Goal: Find specific page/section: Find specific page/section

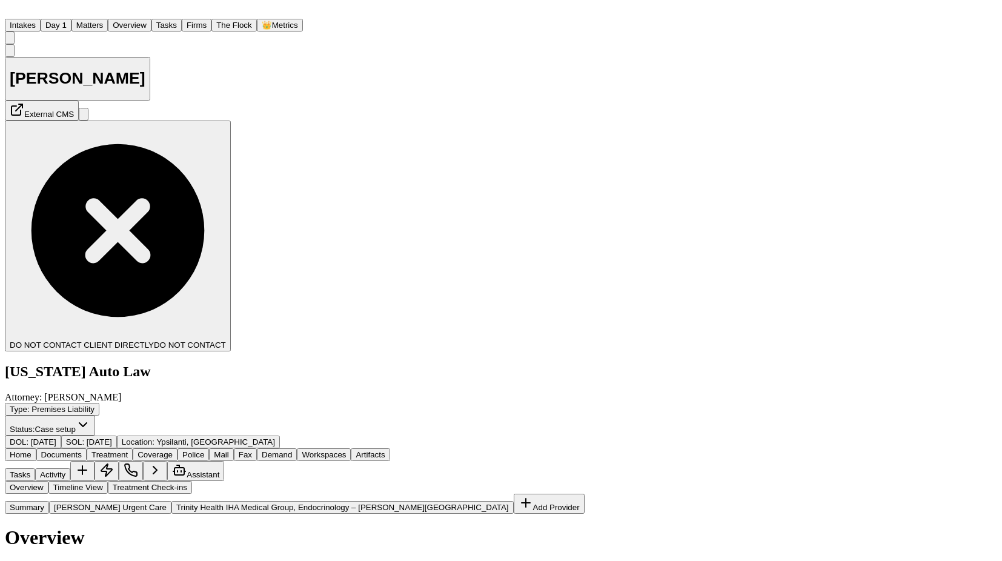
select select "***"
click at [166, 19] on button "Tasks" at bounding box center [166, 25] width 30 height 13
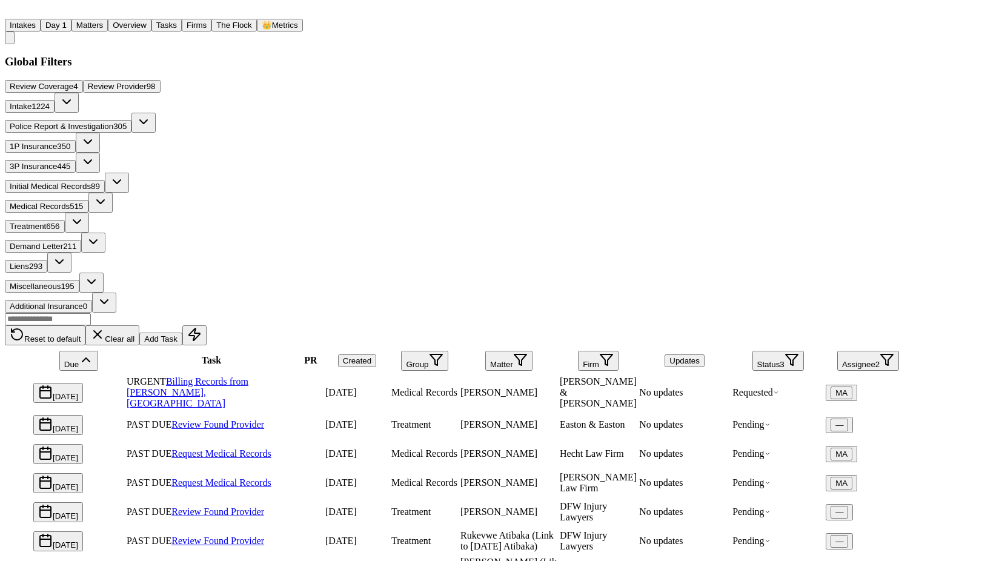
drag, startPoint x: 247, startPoint y: 131, endPoint x: 377, endPoint y: 254, distance: 179.5
click at [247, 376] on link "Billing Records from [PERSON_NAME], [GEOGRAPHIC_DATA]" at bounding box center [188, 392] width 122 height 32
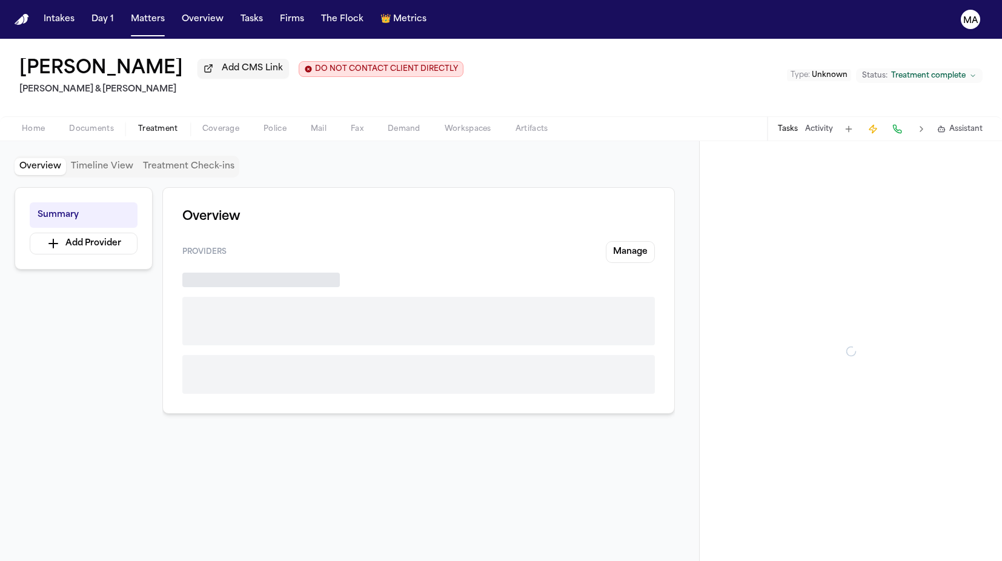
click at [138, 124] on span "Treatment" at bounding box center [158, 129] width 40 height 10
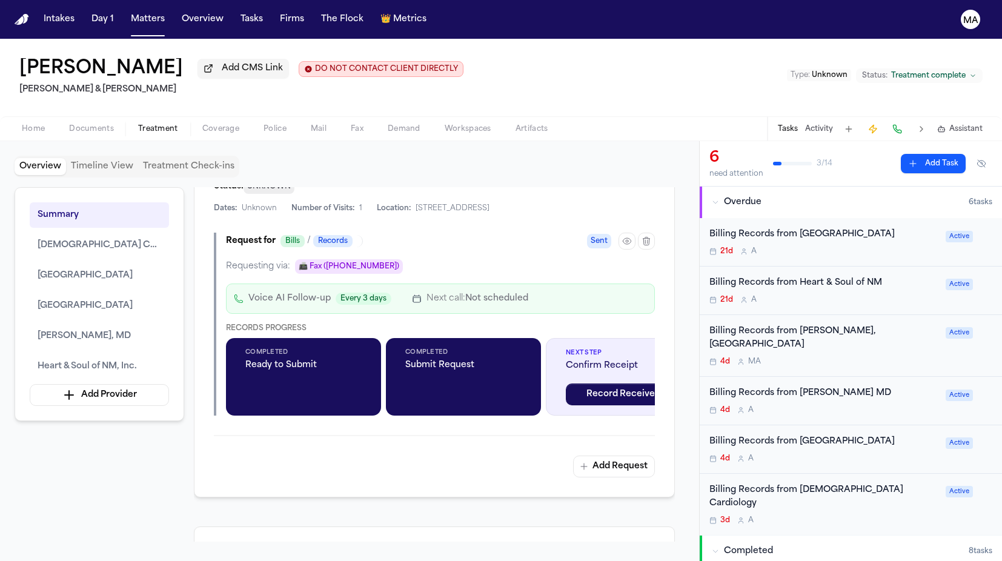
scroll to position [1329, 0]
